Goal: Information Seeking & Learning: Learn about a topic

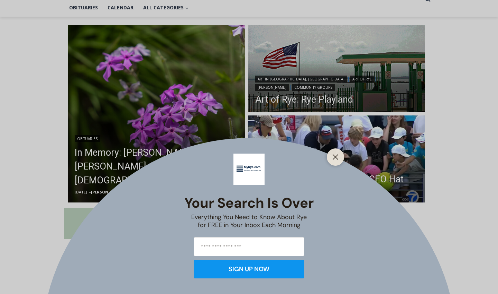
scroll to position [179, 0]
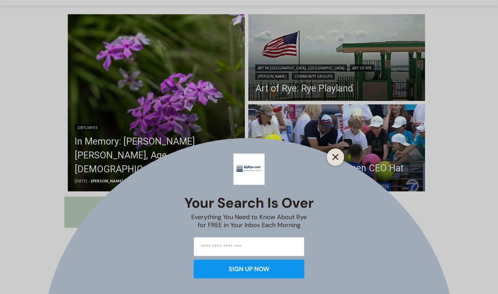
click at [335, 156] on icon "Close" at bounding box center [336, 157] width 6 height 6
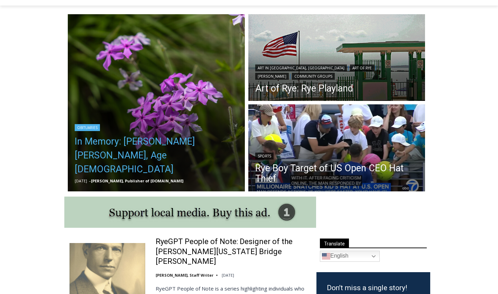
click at [178, 156] on link "In Memory: Barbara Porter Schofield, Age 90" at bounding box center [156, 155] width 163 height 42
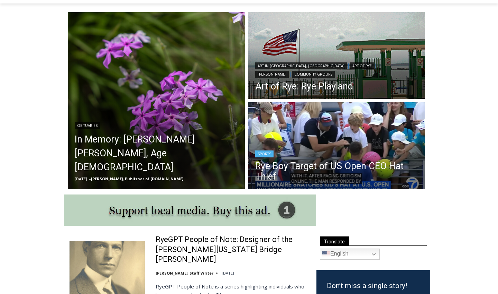
scroll to position [163, 0]
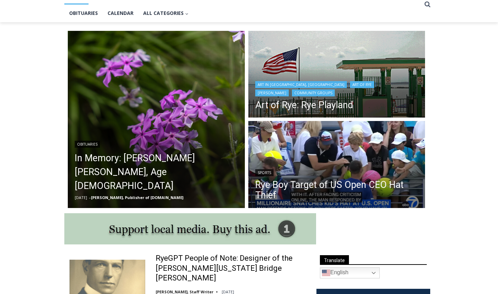
click at [304, 51] on img "Read More Art of Rye: Rye Playland" at bounding box center [337, 75] width 177 height 89
